Goal: Find specific page/section: Find specific page/section

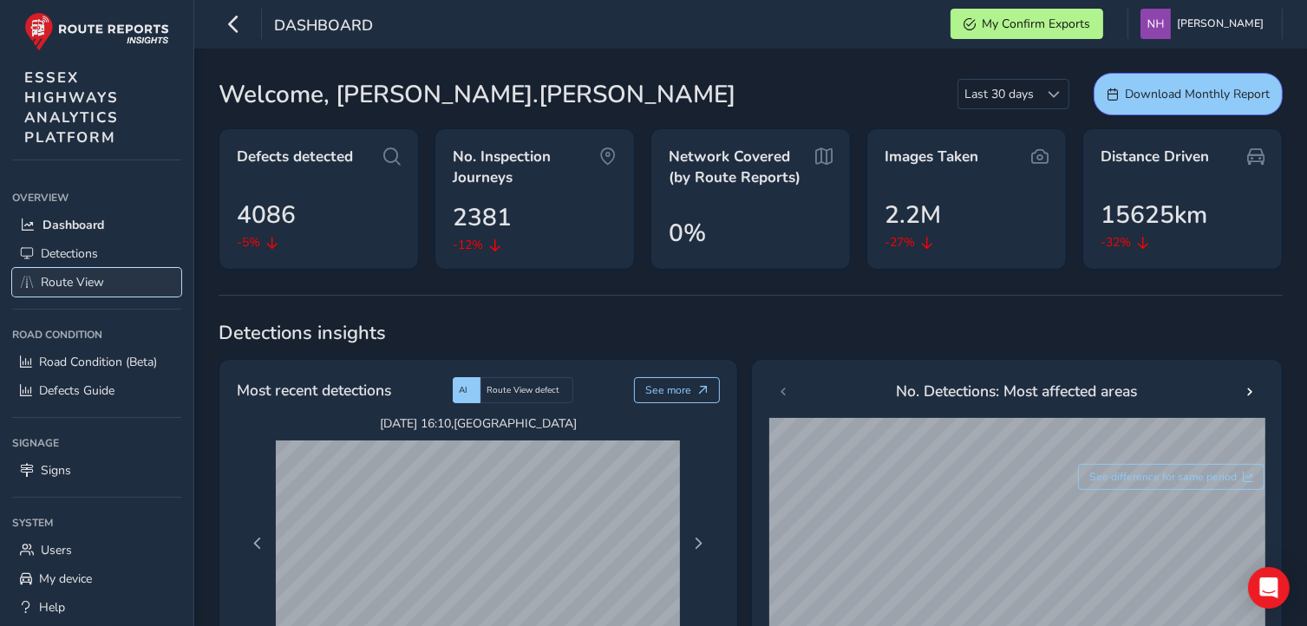
click at [76, 278] on span "Route View" at bounding box center [72, 282] width 63 height 16
